Goal: Find contact information: Obtain details needed to contact an individual or organization

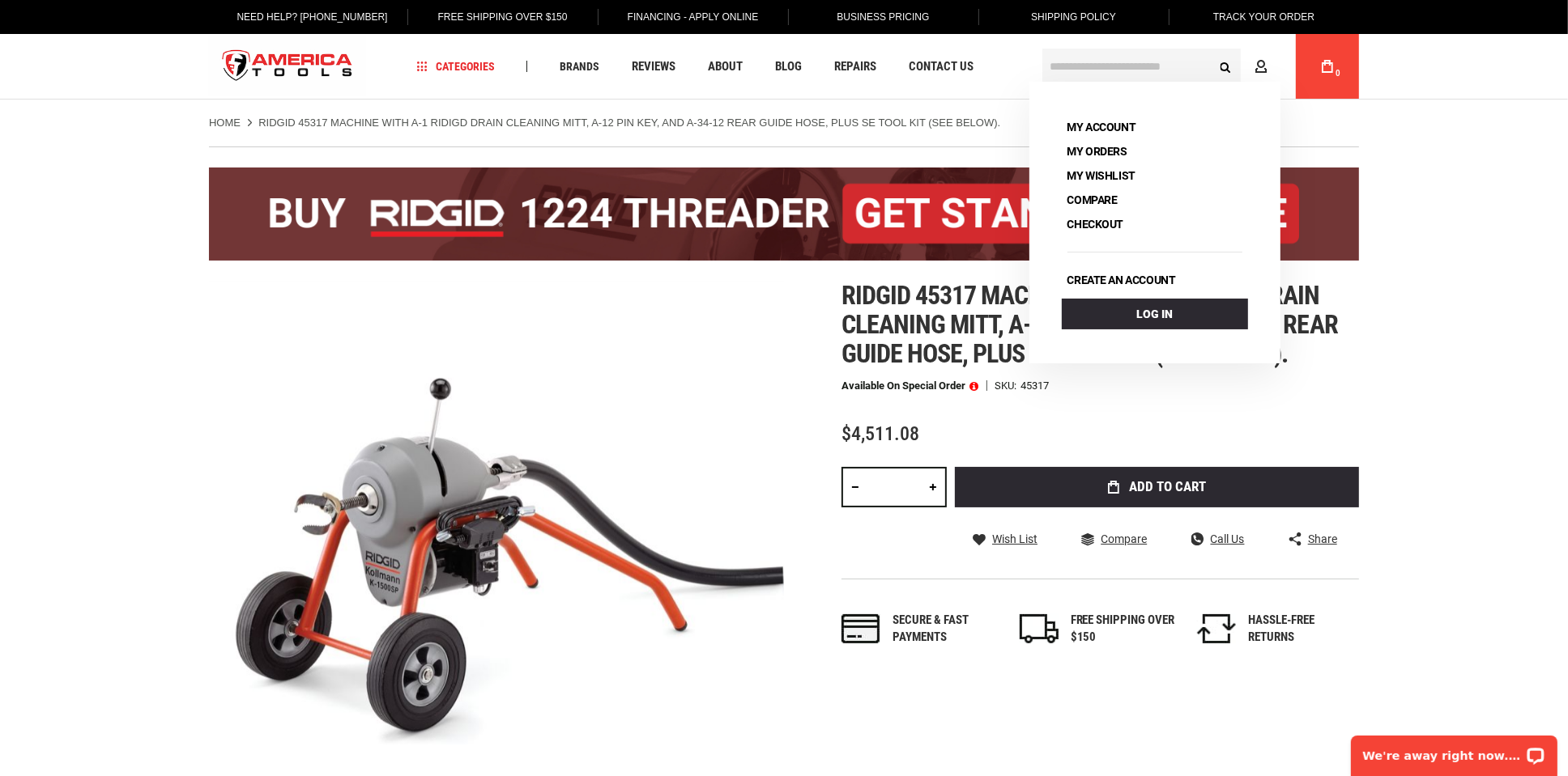
click at [1096, 73] on input "text" at bounding box center [1141, 66] width 198 height 35
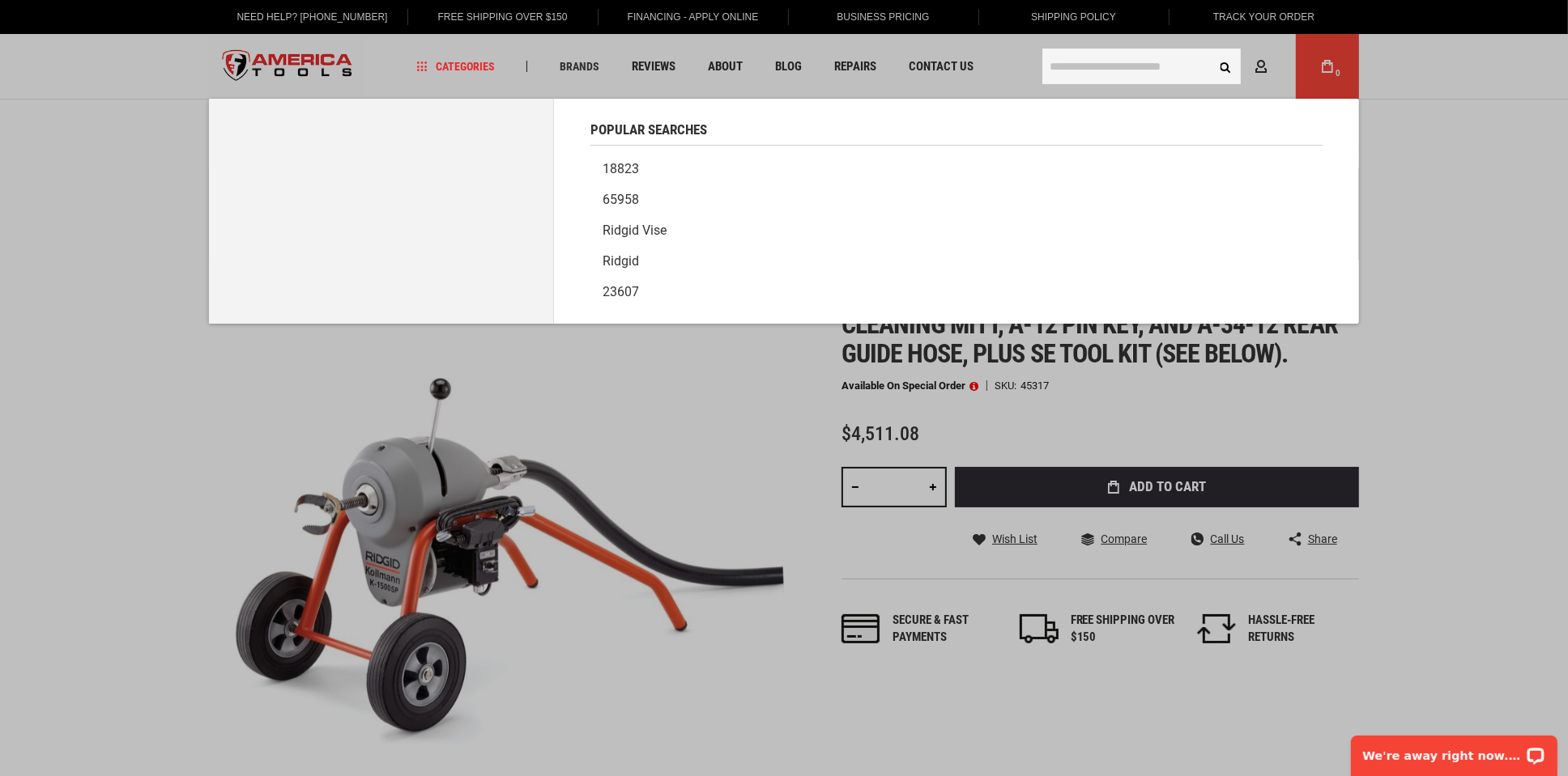
click at [1121, 63] on input "text" at bounding box center [1141, 66] width 198 height 35
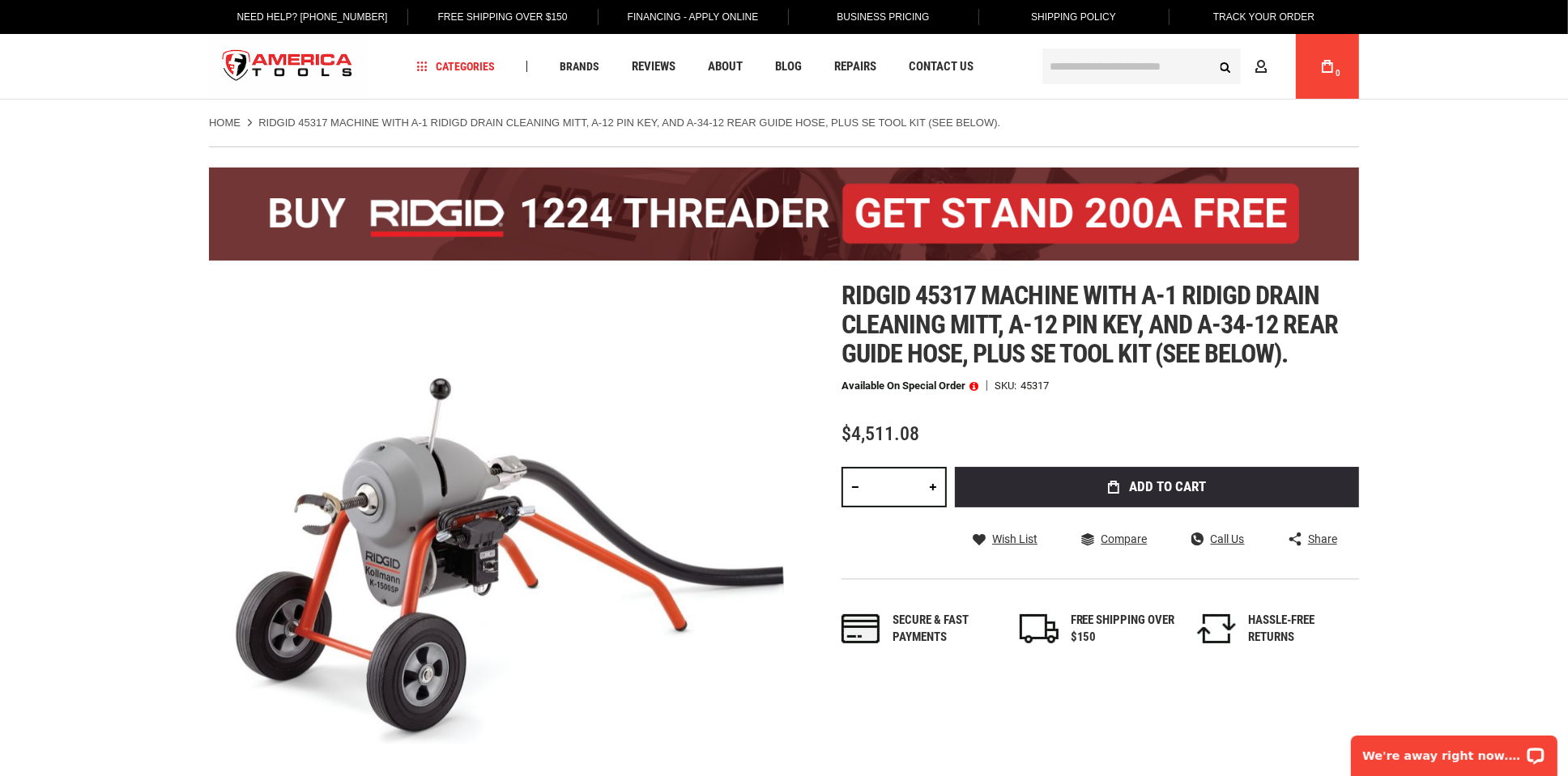
click at [1101, 77] on input "text" at bounding box center [1141, 66] width 198 height 35
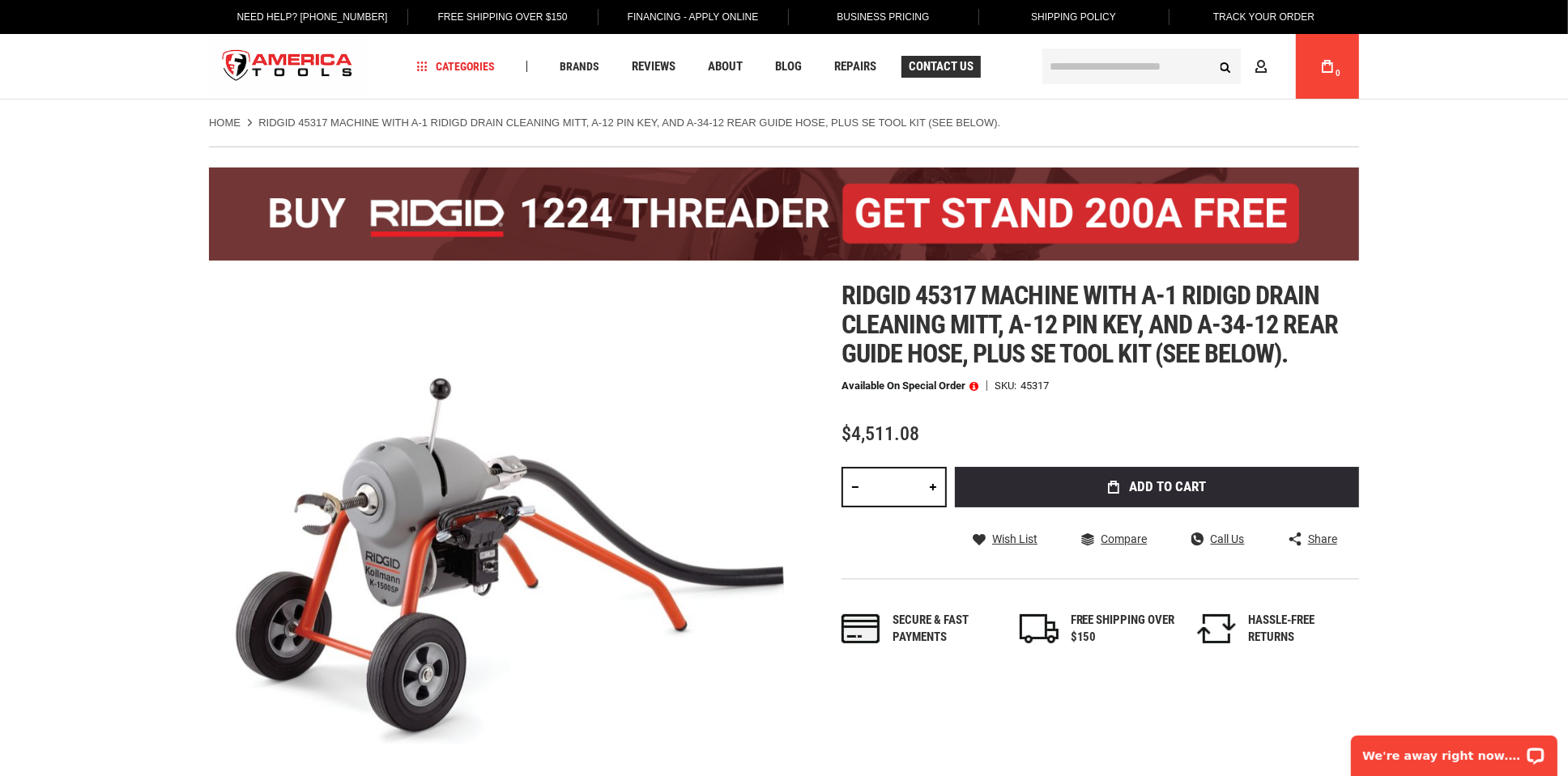
click at [947, 65] on span "Contact Us" at bounding box center [941, 66] width 65 height 12
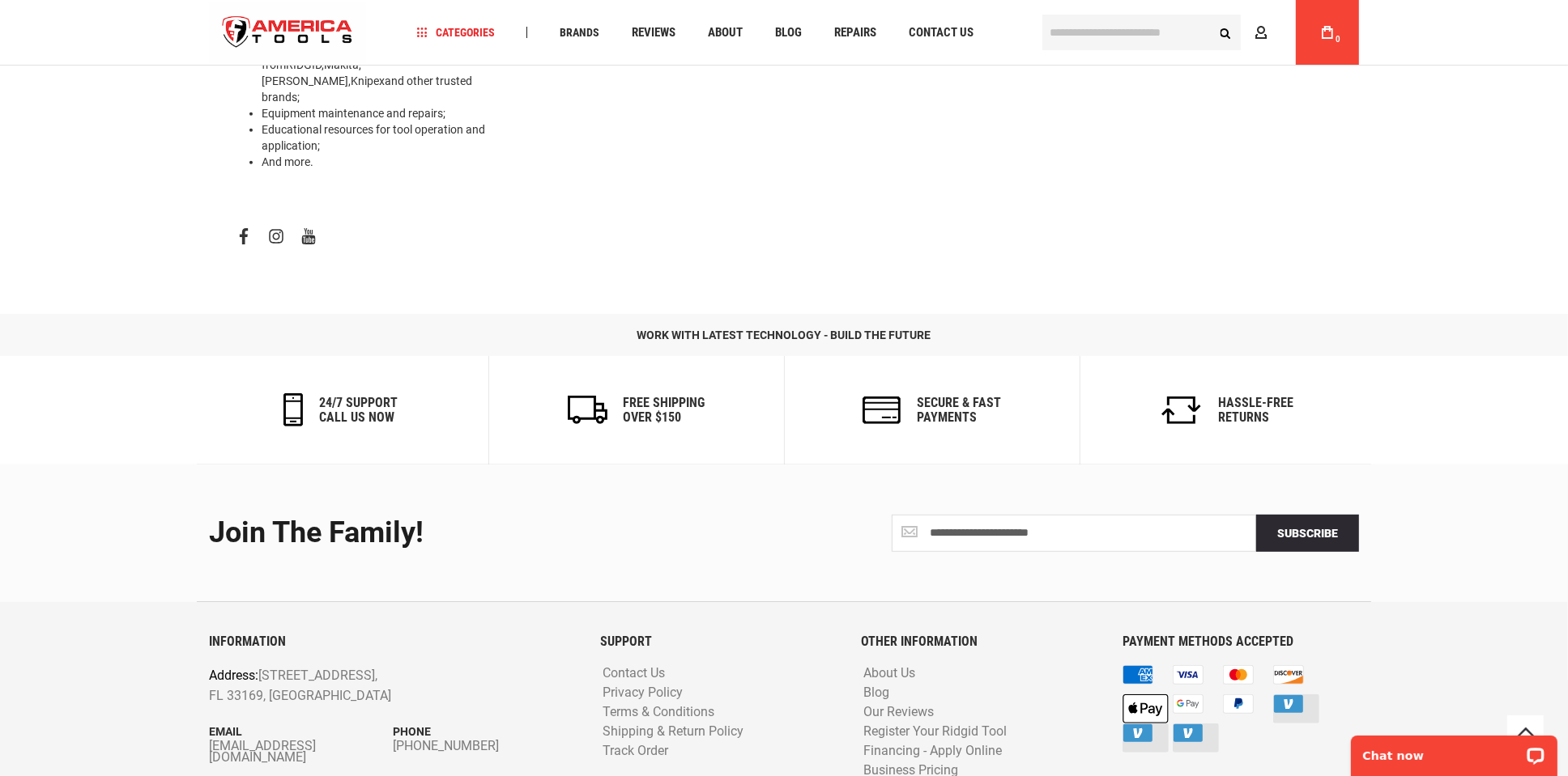
click at [327, 356] on div "24/7 support call us now" at bounding box center [340, 411] width 296 height 109
click at [351, 396] on h6 "24/7 support call us now" at bounding box center [358, 410] width 79 height 28
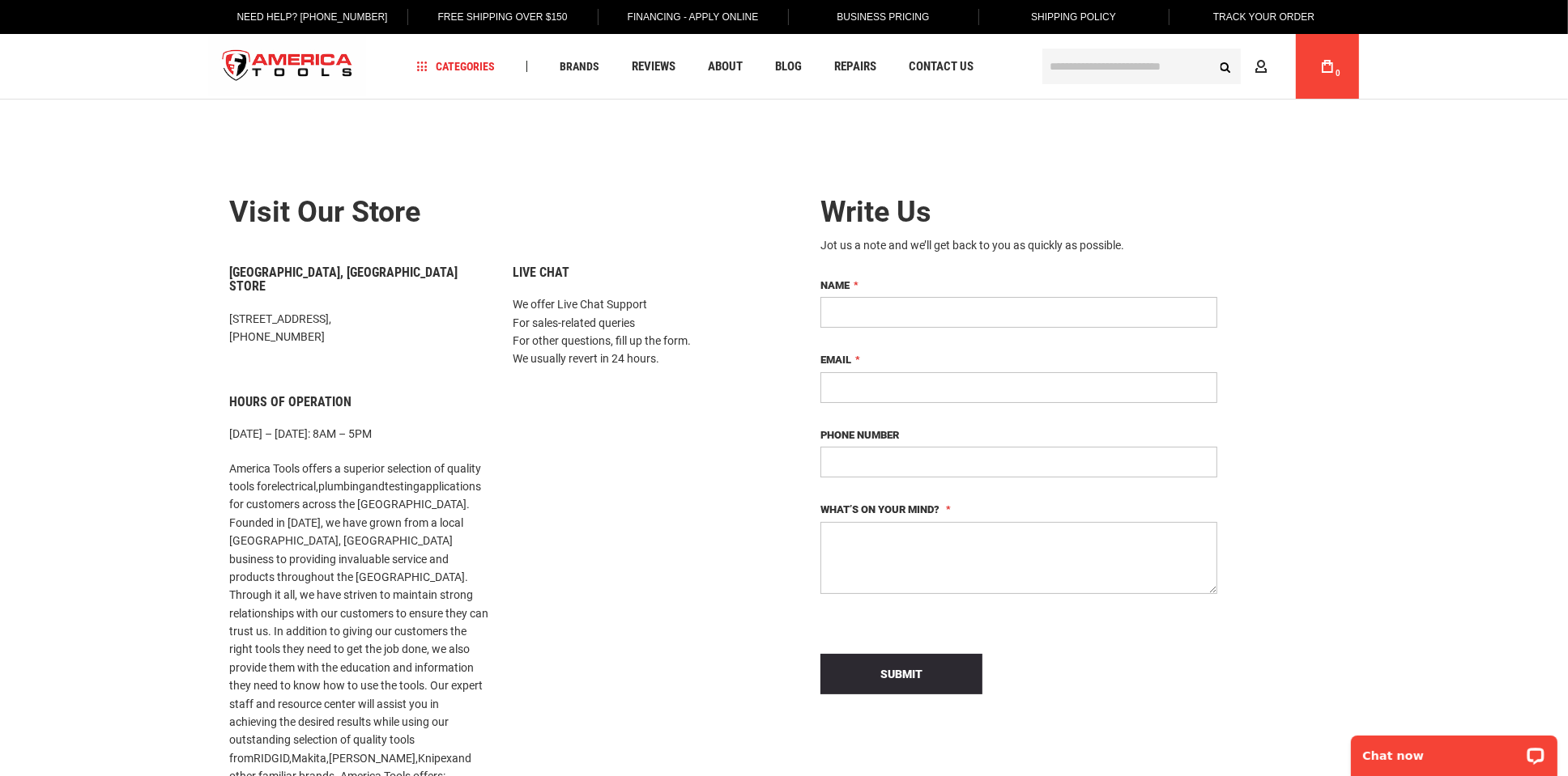
click at [866, 308] on input "Name" at bounding box center [1019, 312] width 397 height 31
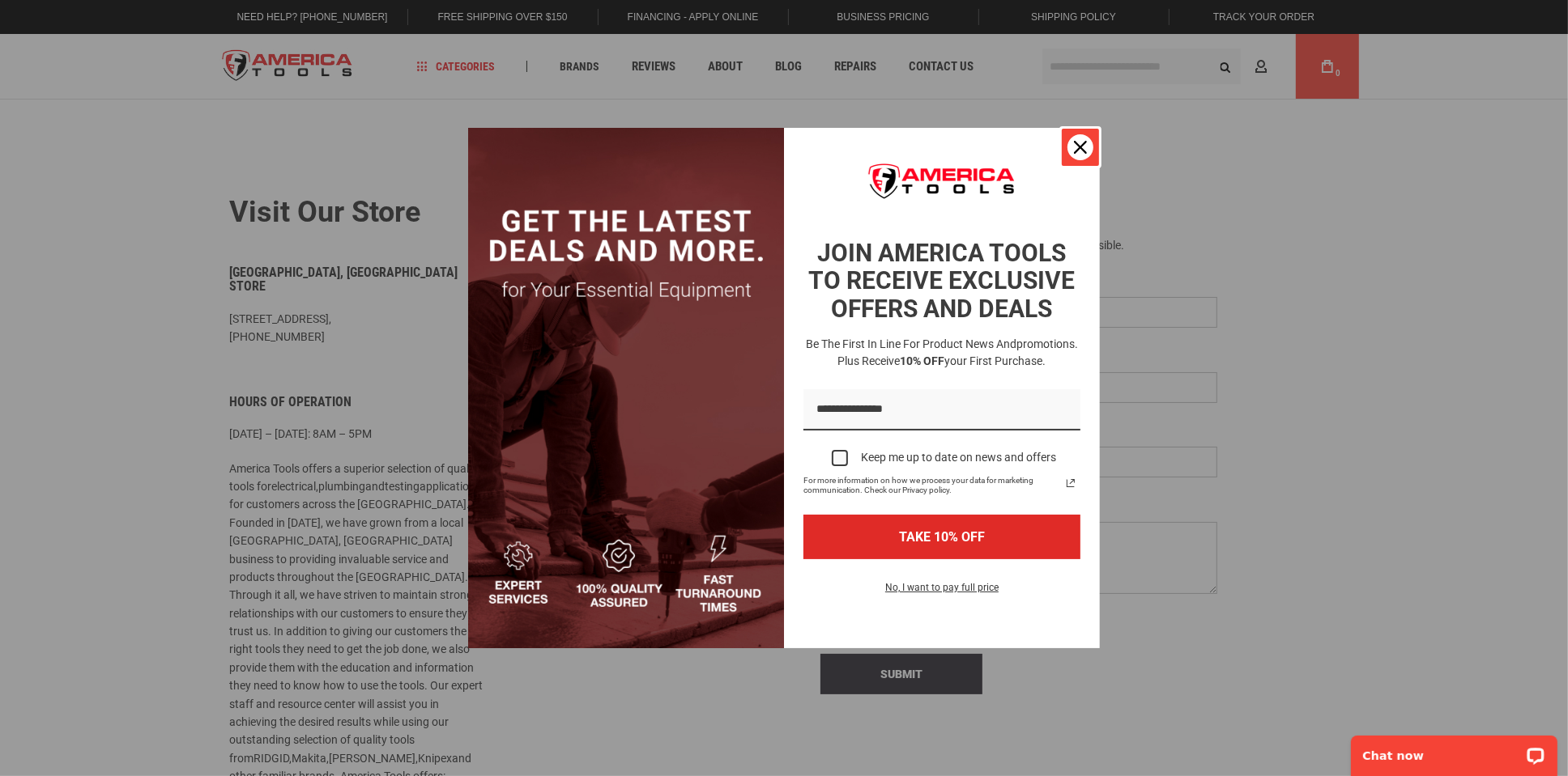
click at [1072, 143] on div "Close" at bounding box center [1080, 147] width 26 height 26
